Goal: Information Seeking & Learning: Learn about a topic

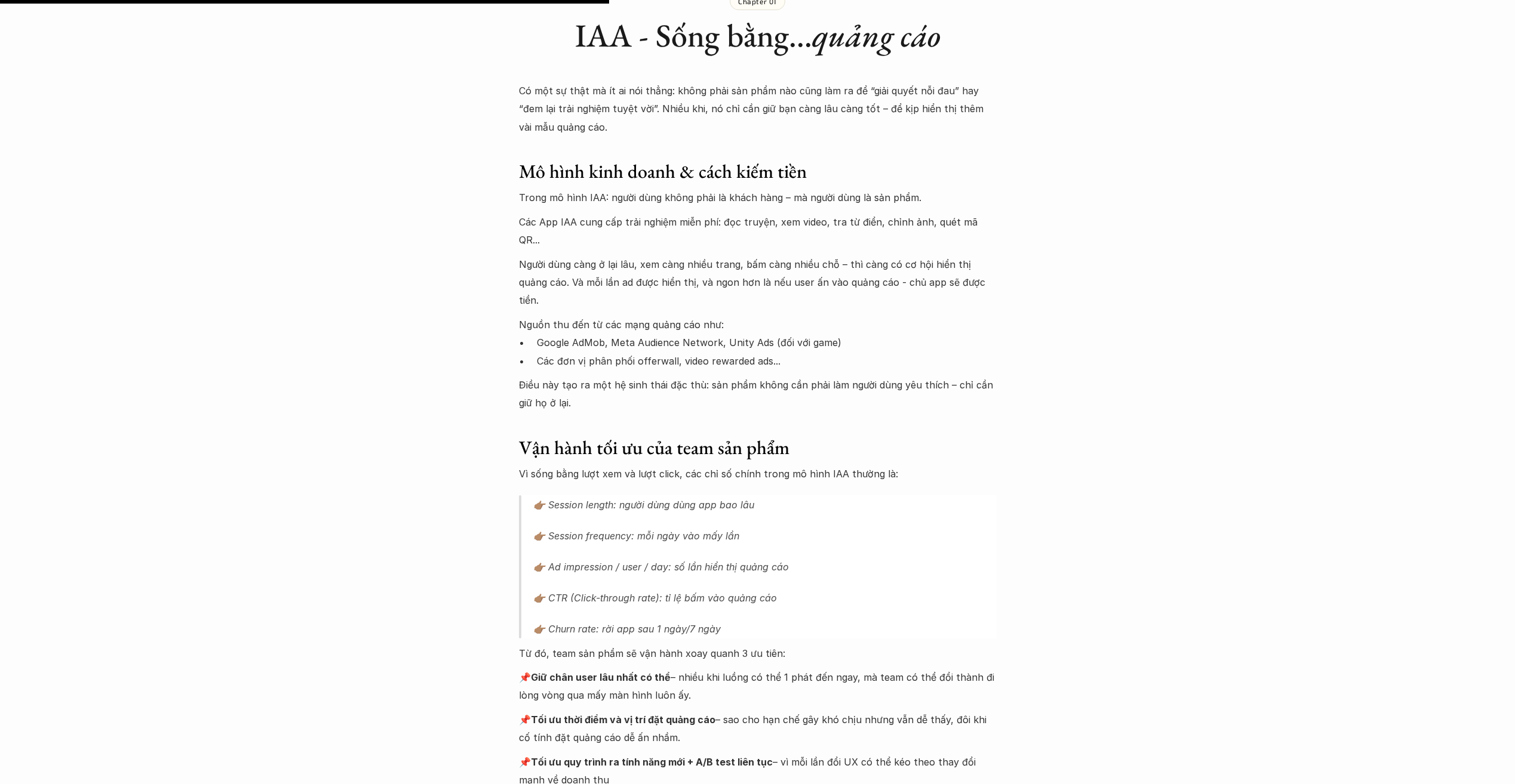
scroll to position [1373, 0]
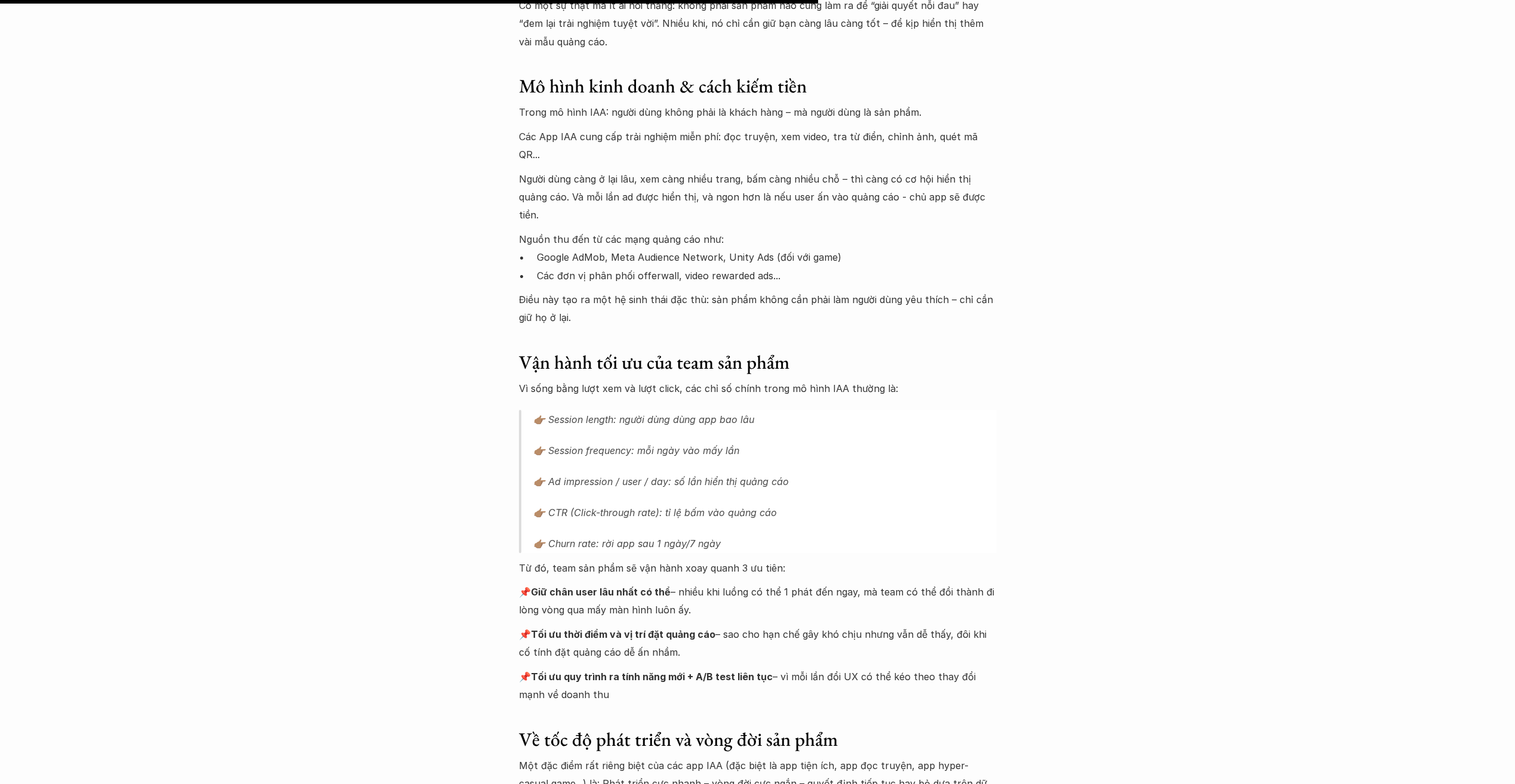
click at [277, 3] on div at bounding box center [-1, 2] width 1636 height 645
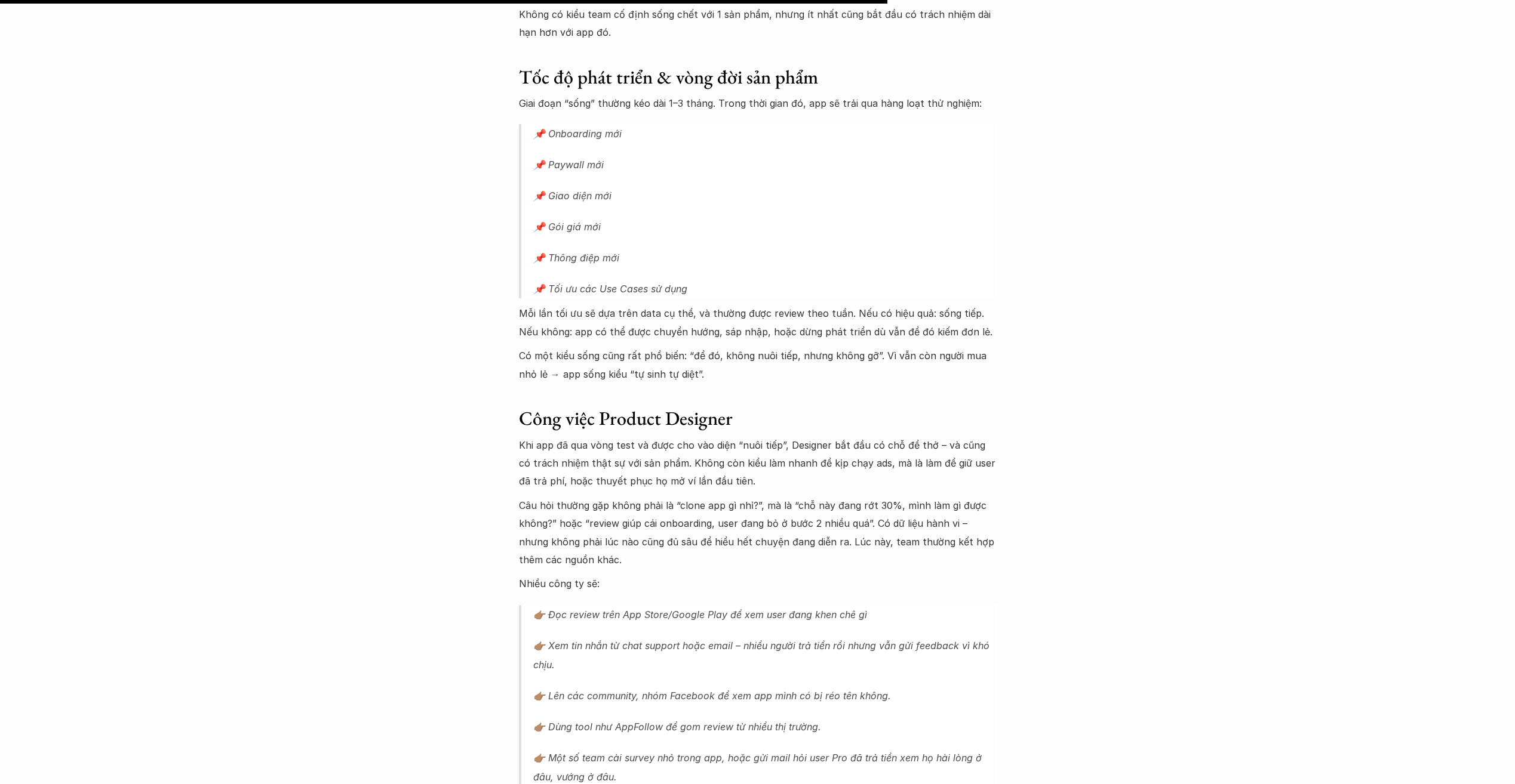
scroll to position [2090, 0]
